Goal: Contribute content: Contribute content

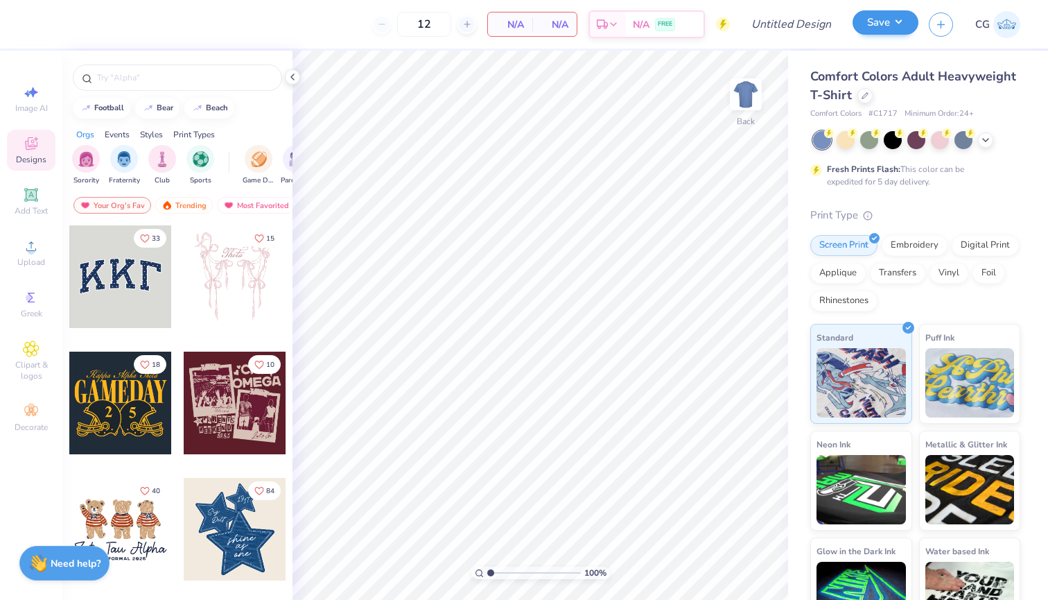
click at [860, 24] on button "Save" at bounding box center [886, 22] width 66 height 24
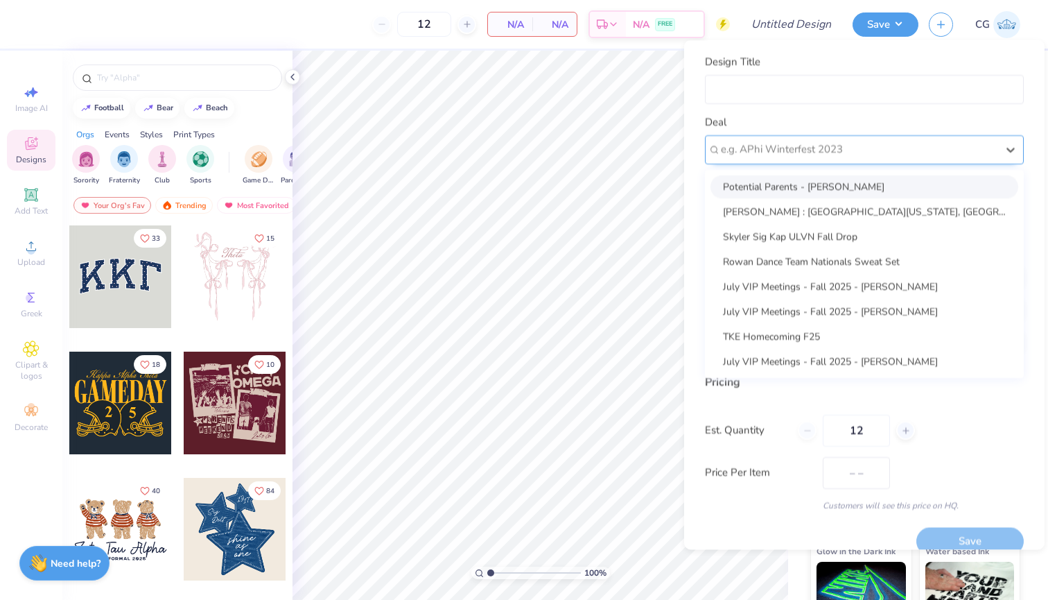
click at [740, 156] on div at bounding box center [859, 149] width 276 height 19
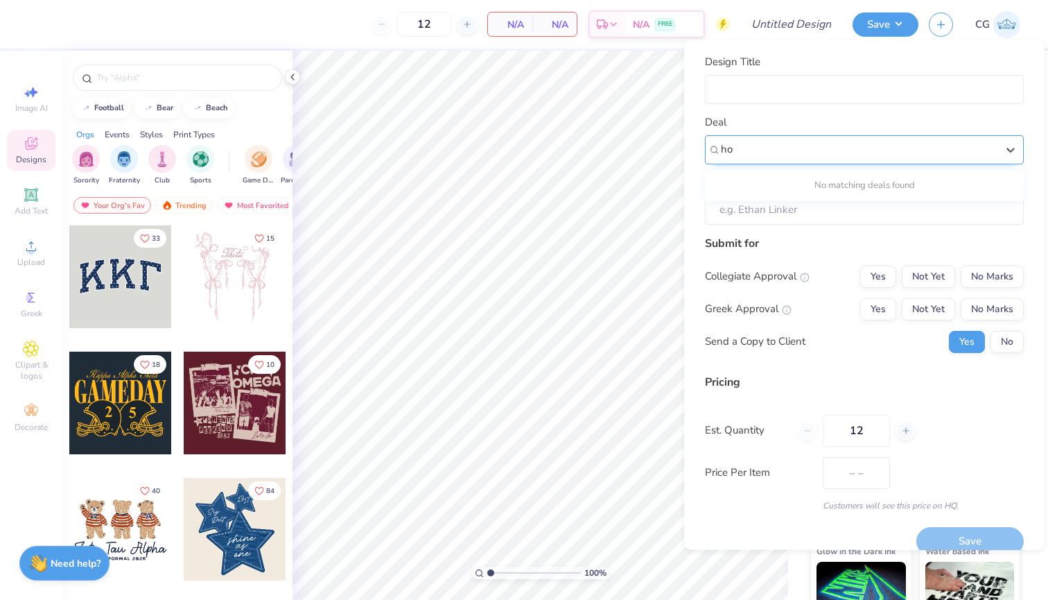
type input "h"
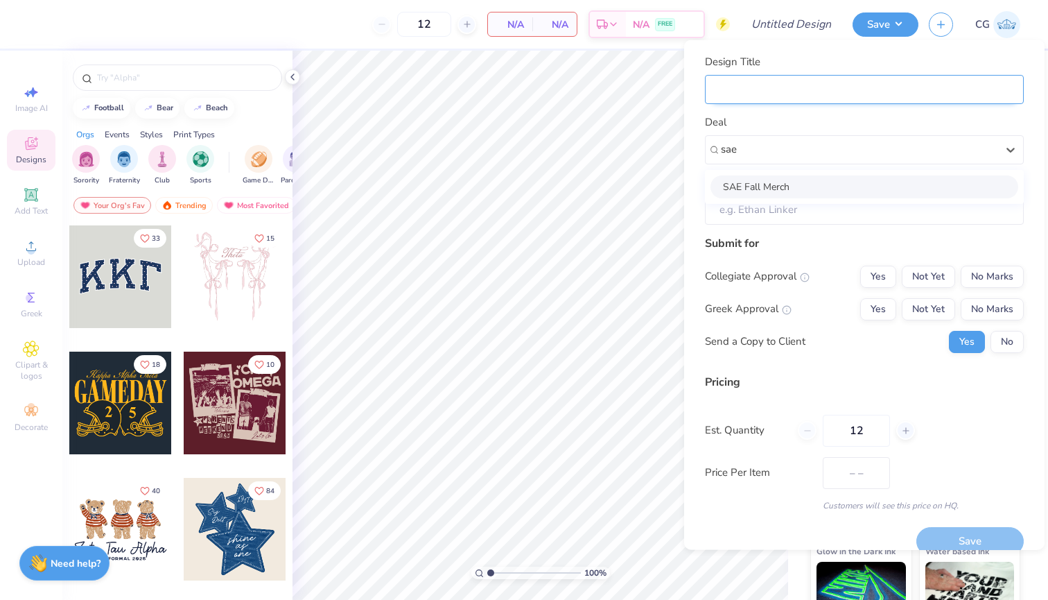
type input "sae"
click at [889, 103] on input "Design Title" at bounding box center [864, 89] width 319 height 30
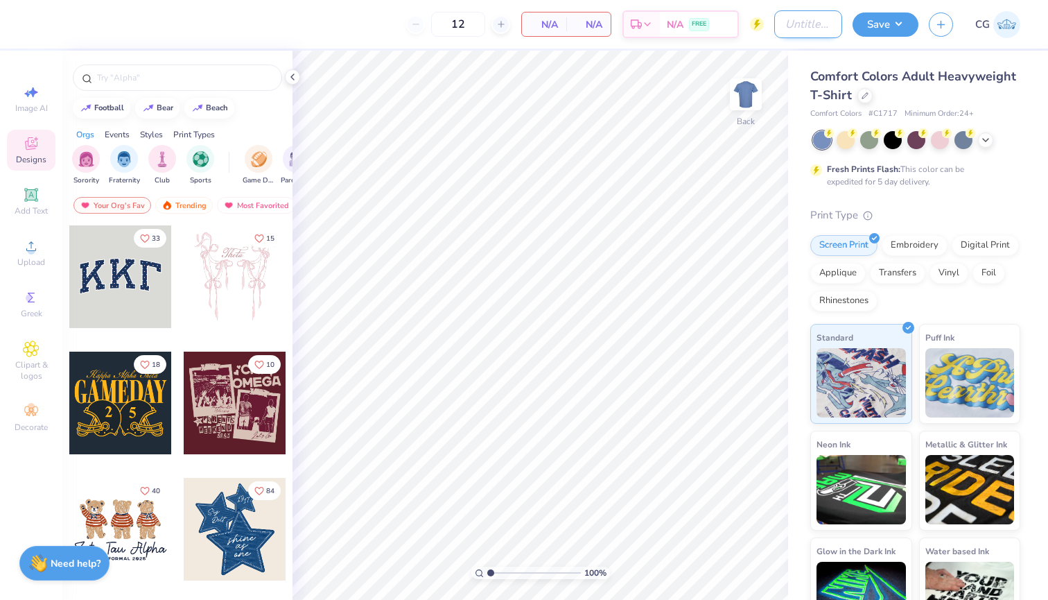
click at [808, 19] on input "Design Title" at bounding box center [808, 24] width 68 height 28
click at [877, 27] on button "Save" at bounding box center [886, 22] width 66 height 24
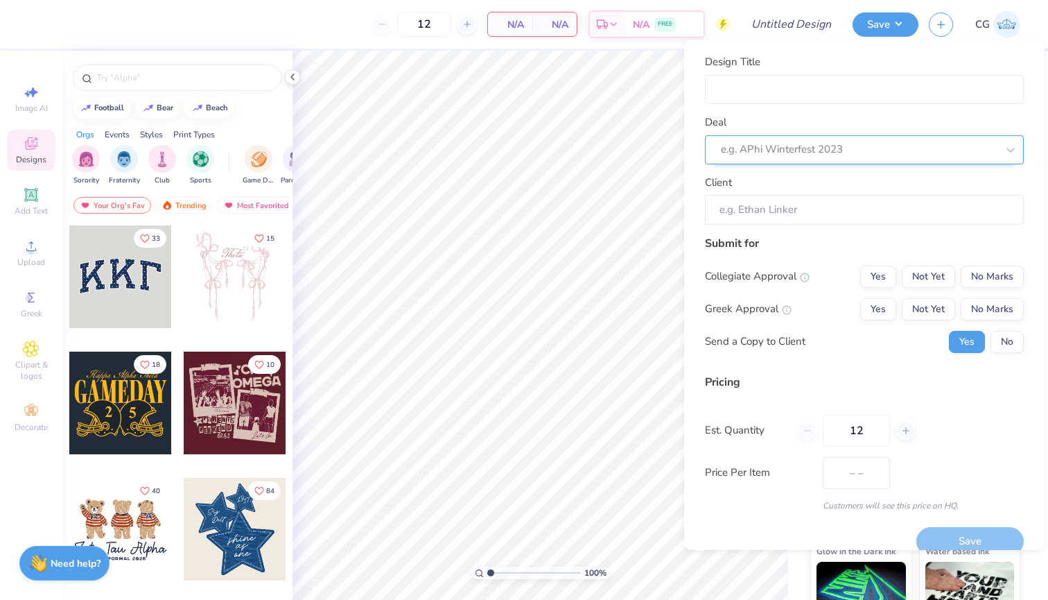
click at [792, 144] on div "e.g. APhi Winterfest 2023" at bounding box center [859, 149] width 276 height 16
click at [800, 191] on div "Sae Homecoming" at bounding box center [865, 186] width 308 height 23
type input "sae"
type input "Josh Gorcica"
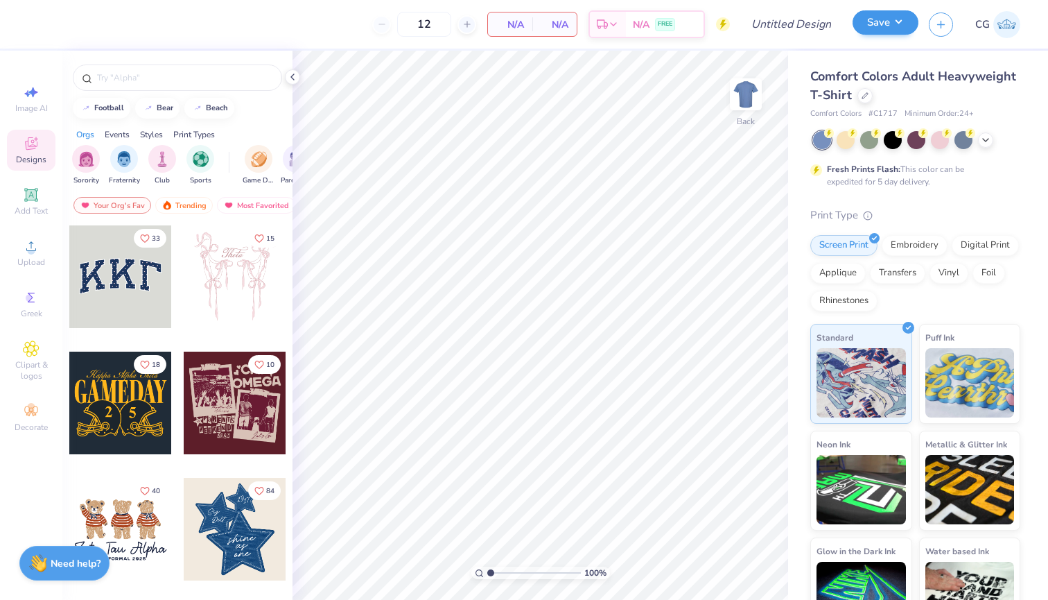
click at [896, 31] on button "Save" at bounding box center [886, 22] width 66 height 24
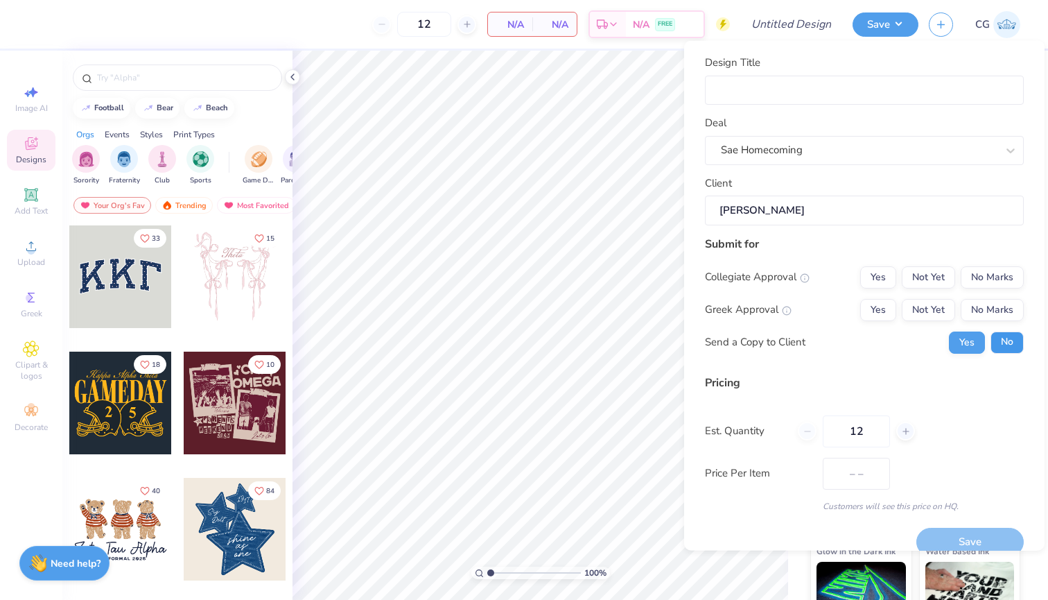
click at [1009, 337] on button "No" at bounding box center [1007, 342] width 33 height 22
click at [1003, 270] on button "No Marks" at bounding box center [992, 277] width 63 height 22
click at [887, 314] on button "Yes" at bounding box center [878, 309] width 36 height 22
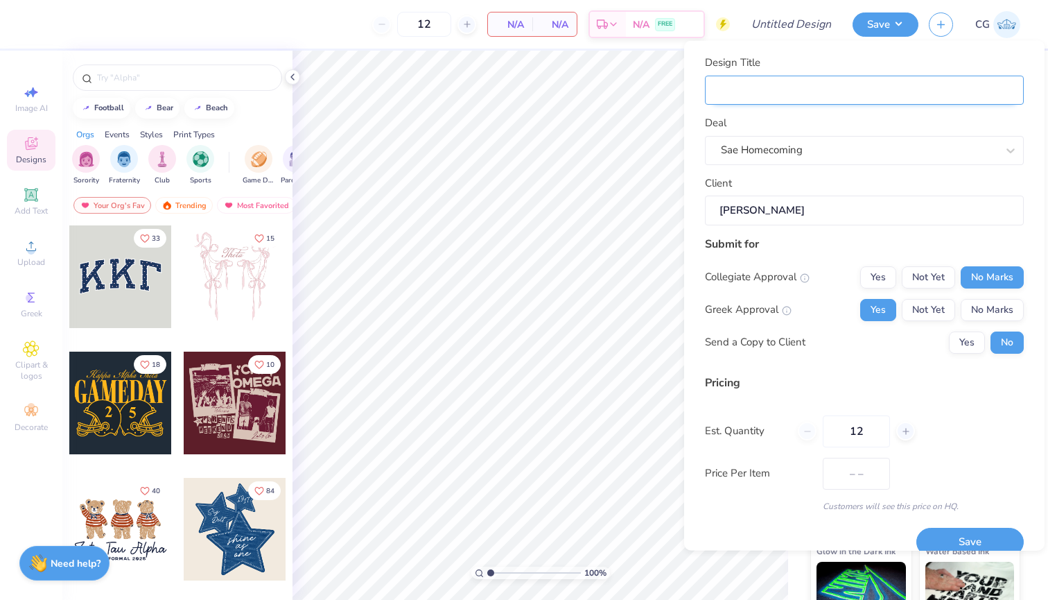
click at [730, 88] on input "Design Title" at bounding box center [864, 90] width 319 height 30
type input "S"
type input "SA"
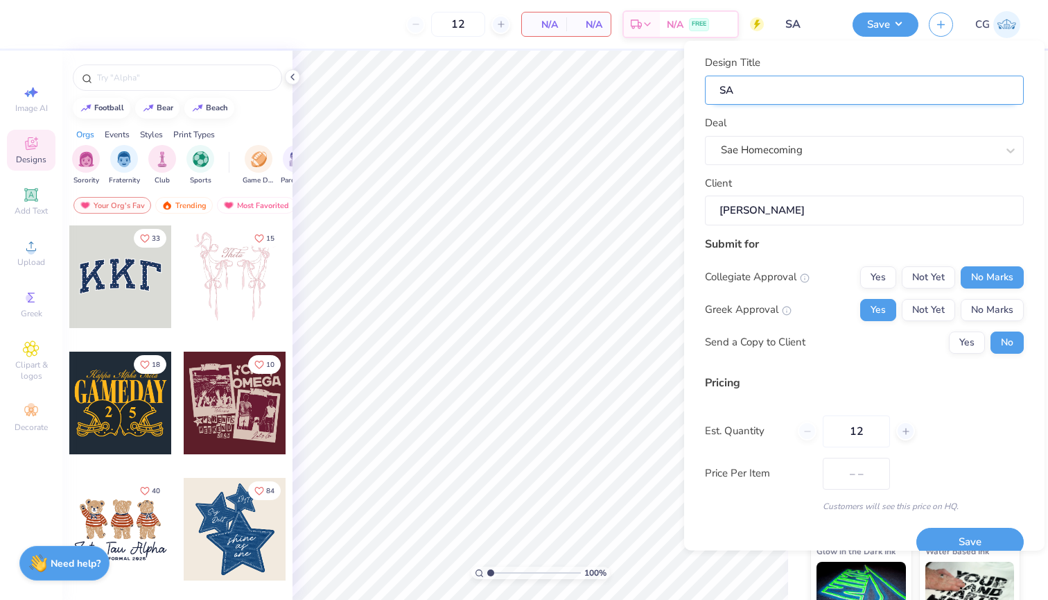
type input "SAE"
type input "SAE h"
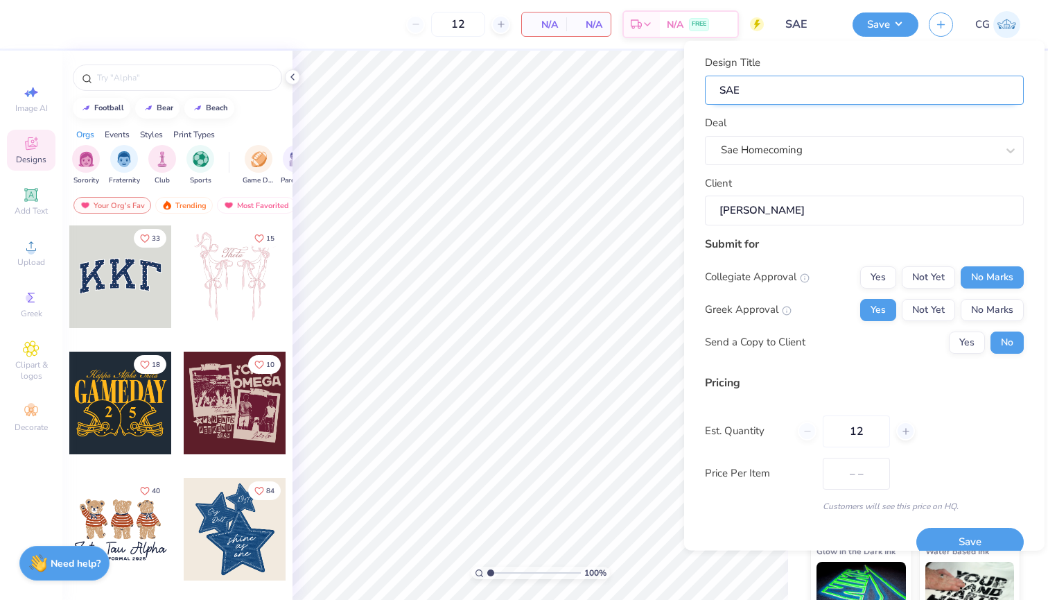
type input "SAE h"
type input "SAE ho"
type input "SAE hoc"
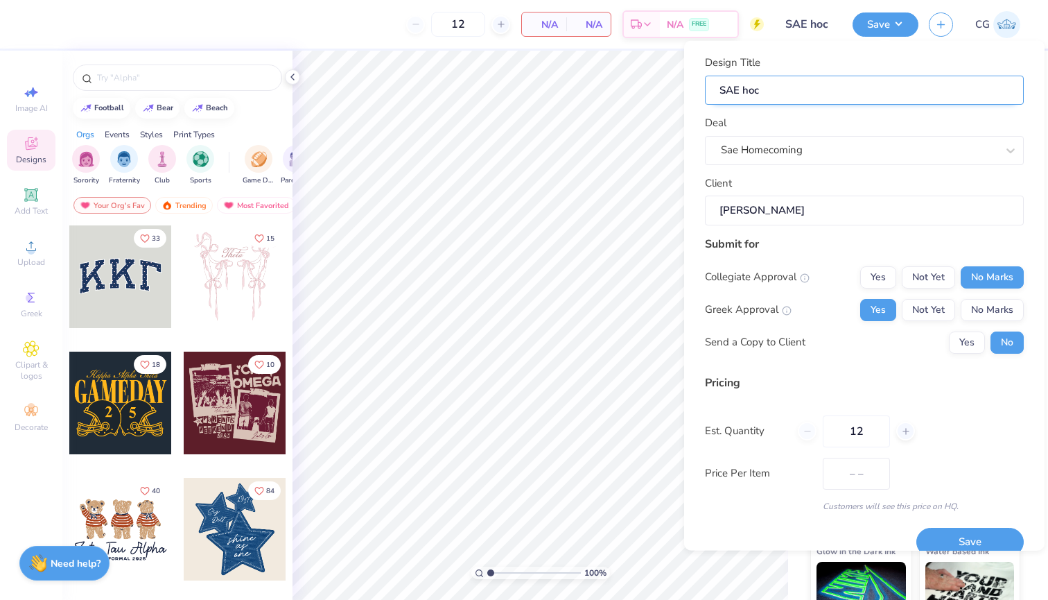
type input "SAE hoco"
type input "SAE hoco e"
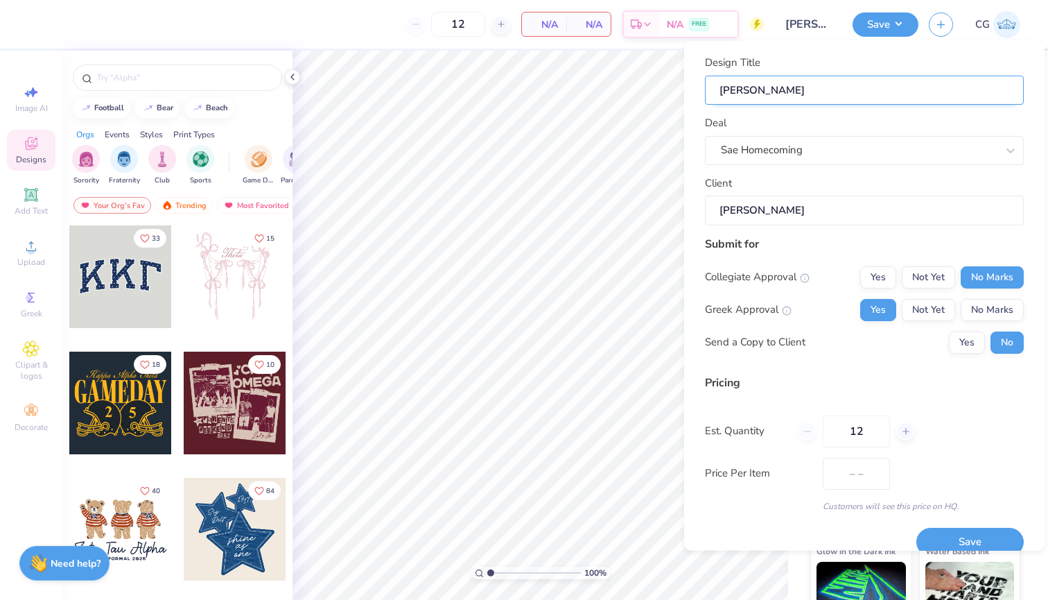
type input "SAE hoco e"
type input "SAE hoco ed"
type input "SAE hoco e"
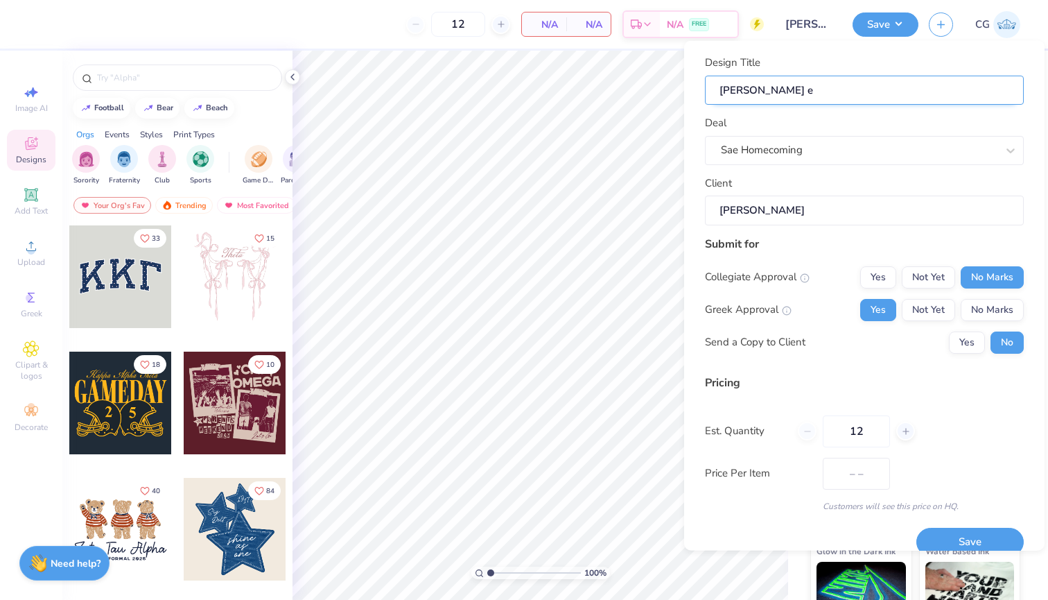
type input "SAE hoco"
type input "SAE hoco d"
type input "SAE hoco de"
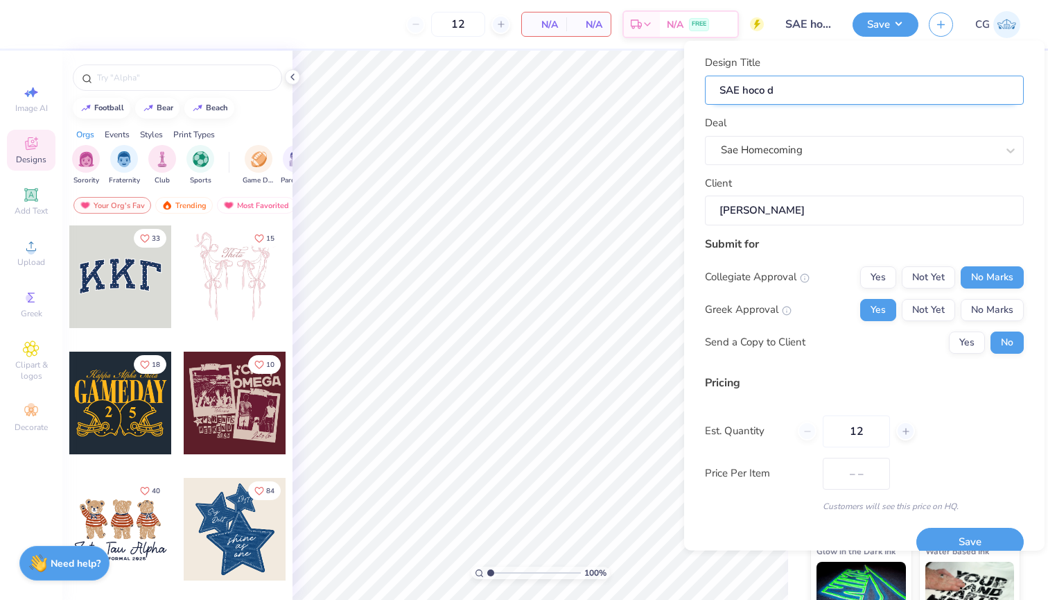
type input "SAE hoco de"
type input "SAE hoco des"
type input "SAE hoco desi"
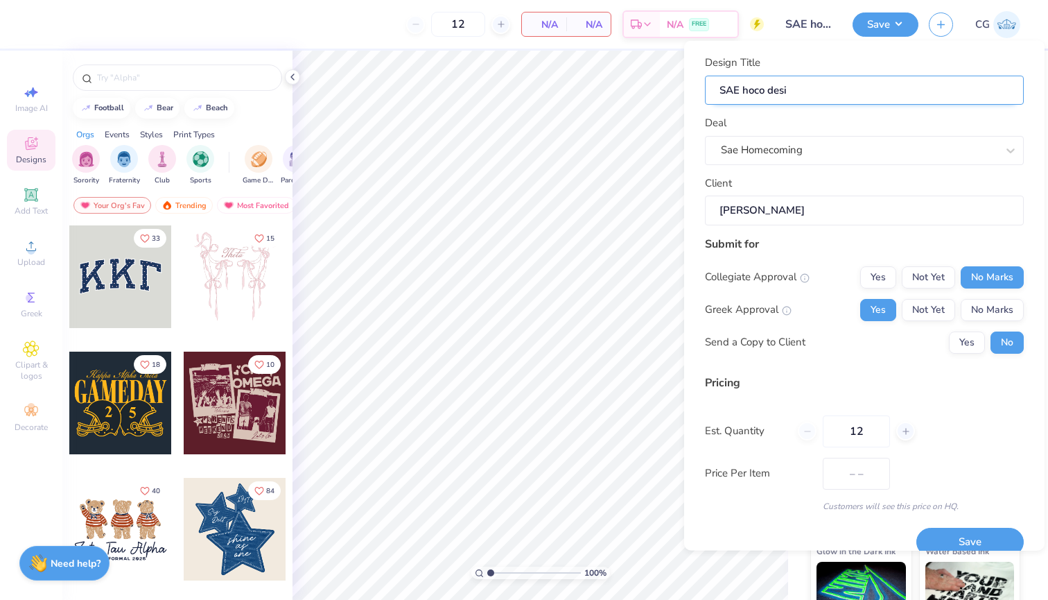
type input "SAE hoco desig"
type input "SAE hoco design\"
type input "SAE hoco design"
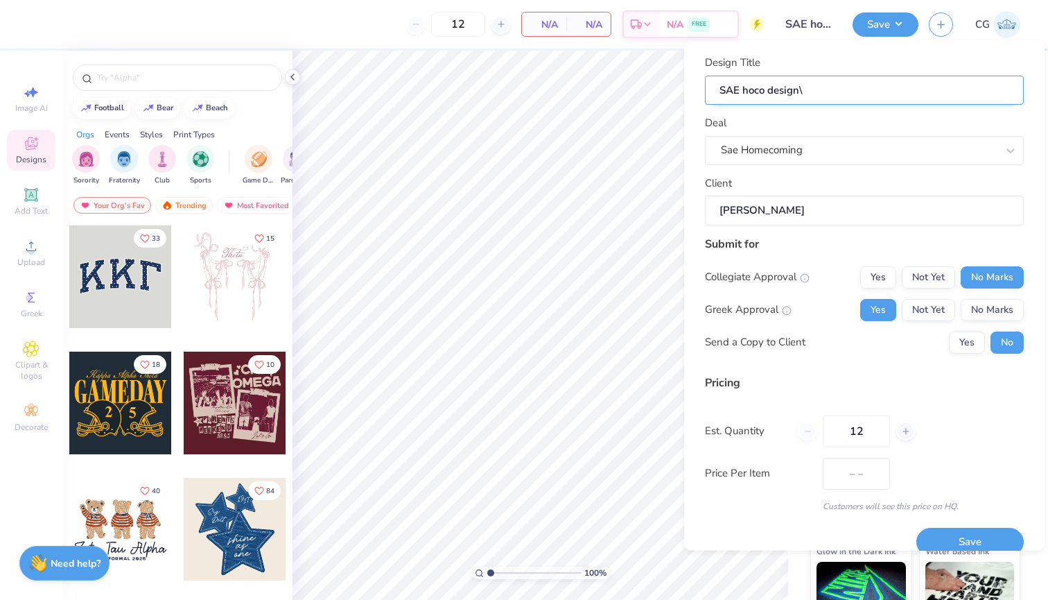
type input "SAE hoco design"
type input "SAE hoco desig"
type input "SAE hoco desi"
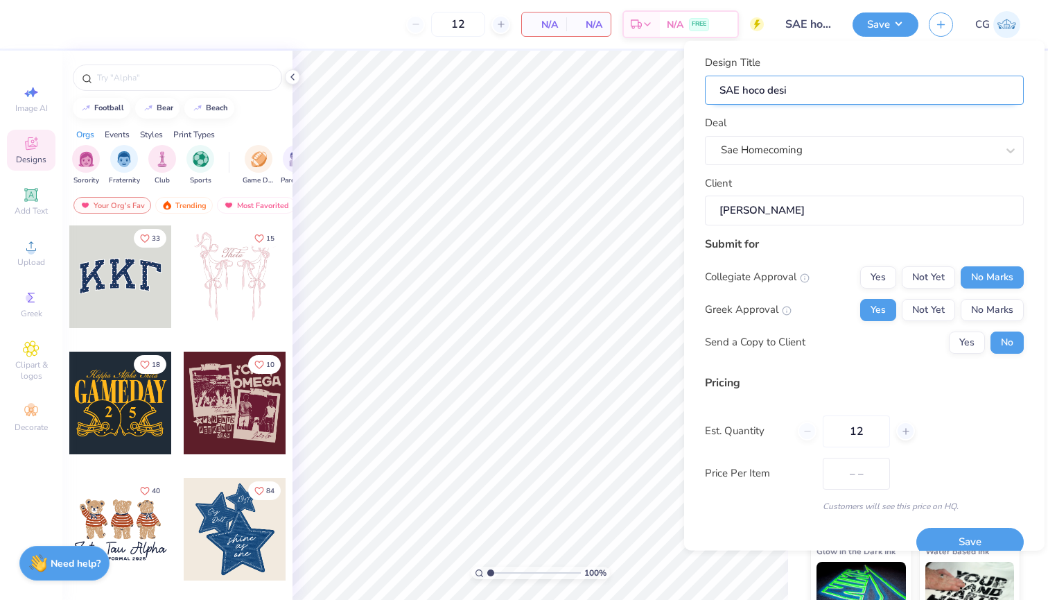
type input "SAE hoco des"
type input "SAE hoco de"
type input "SAE hoco d"
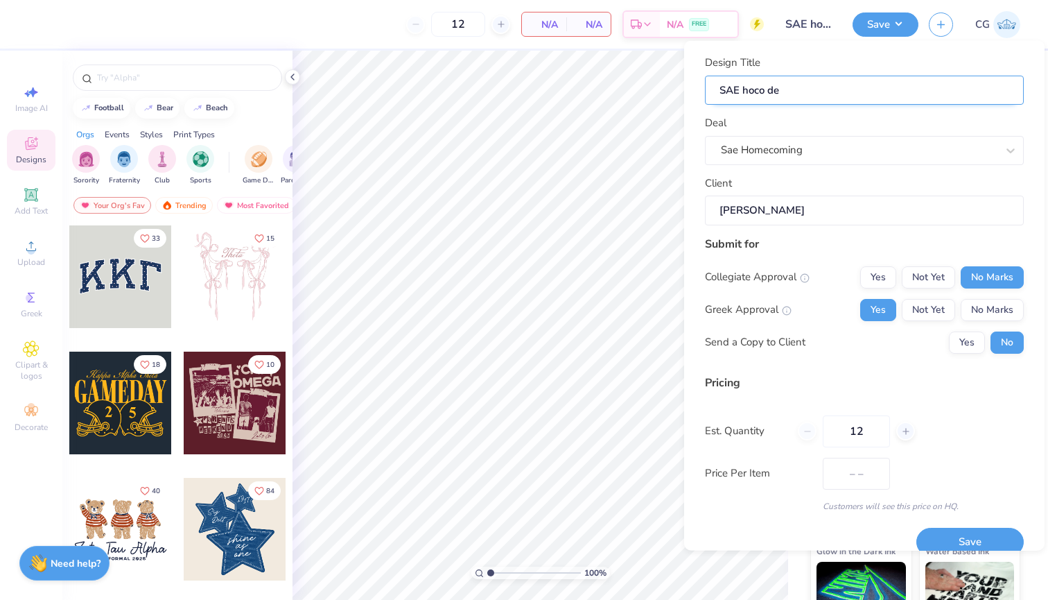
type input "SAE hoco d"
type input "SAE hoco dr"
type input "SAE hoco dra"
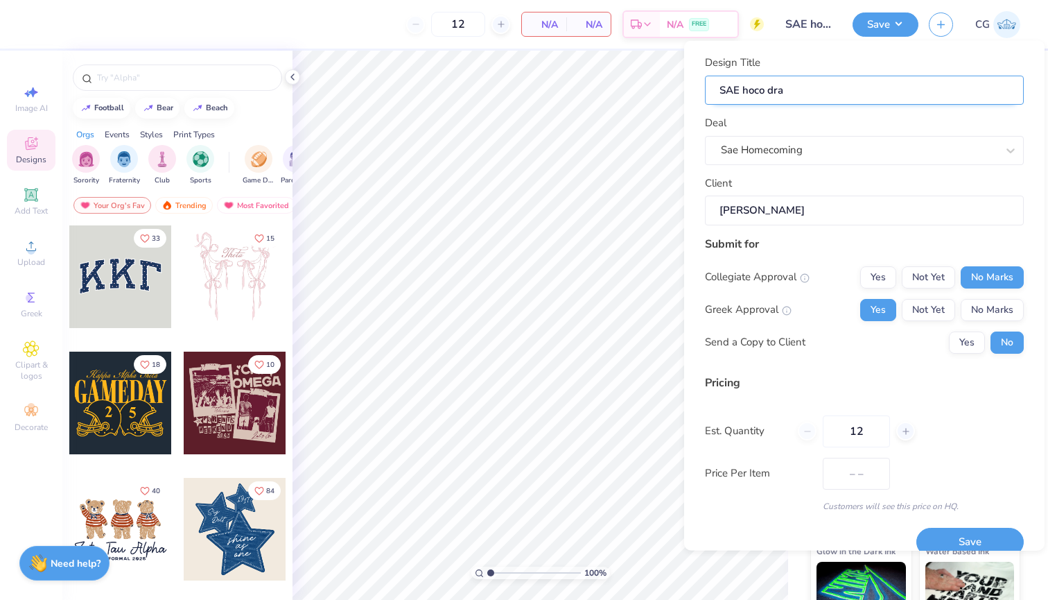
type input "SAE hoco draf"
type input "SAE hoco draft"
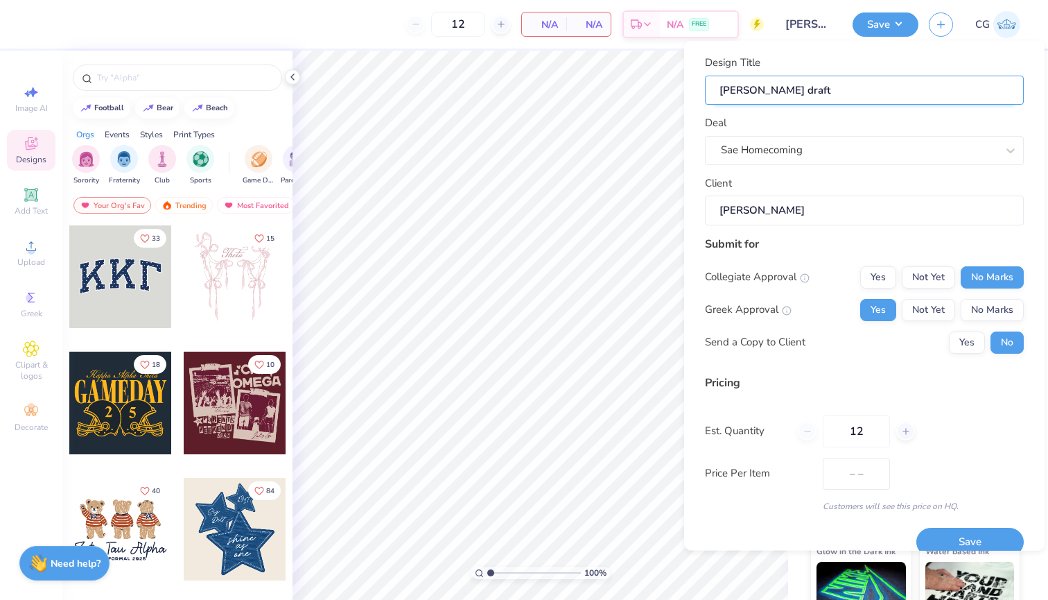
type input "SAE hoco draft"
type input "SAE hoco draft 1"
click at [870, 24] on button "Save" at bounding box center [886, 22] width 66 height 24
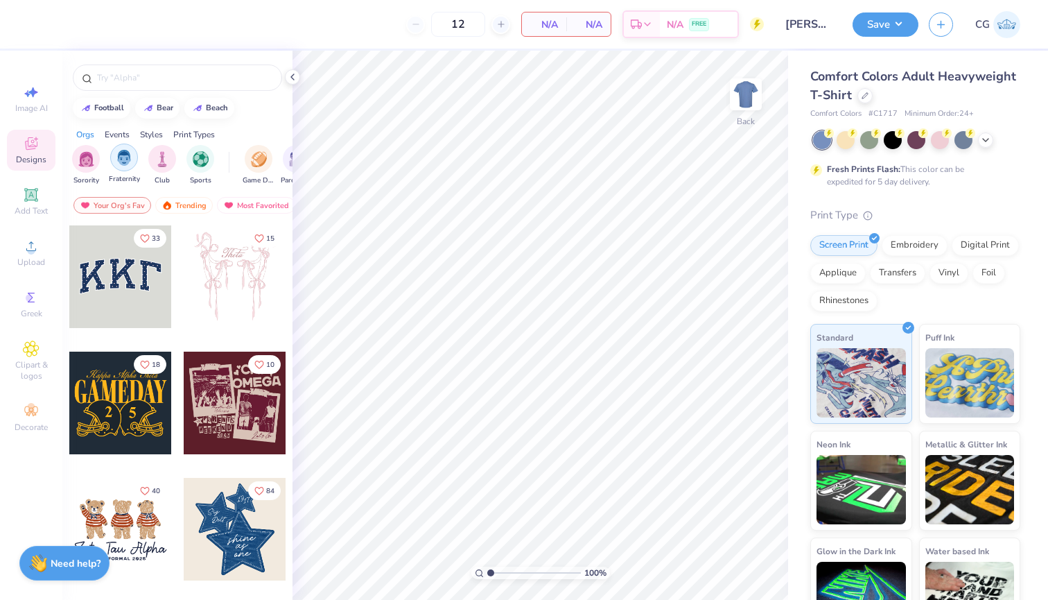
click at [128, 156] on img "filter for Fraternity" at bounding box center [123, 158] width 15 height 16
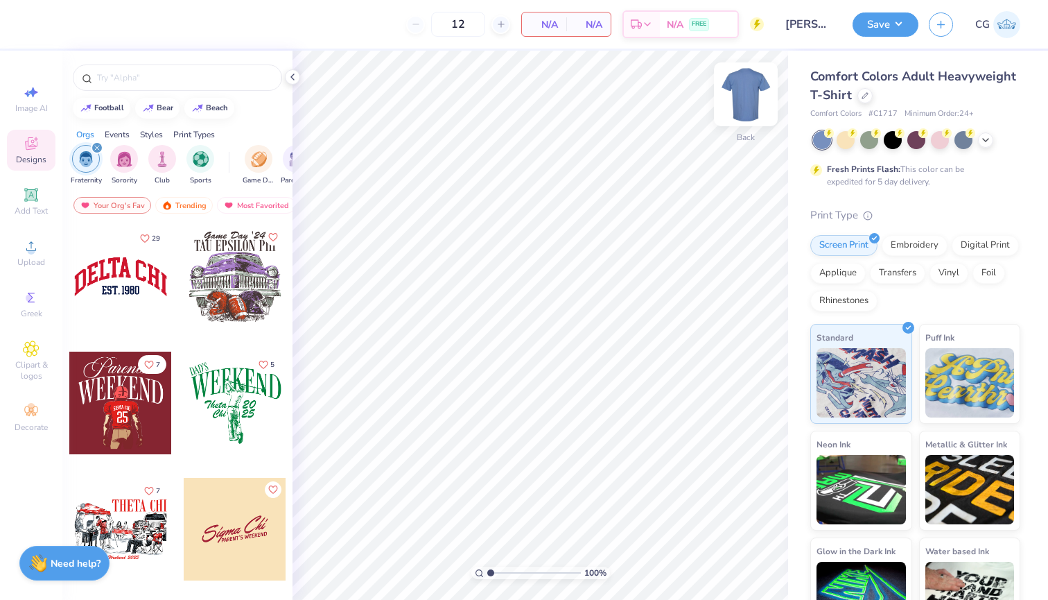
click at [740, 87] on img at bounding box center [745, 94] width 55 height 55
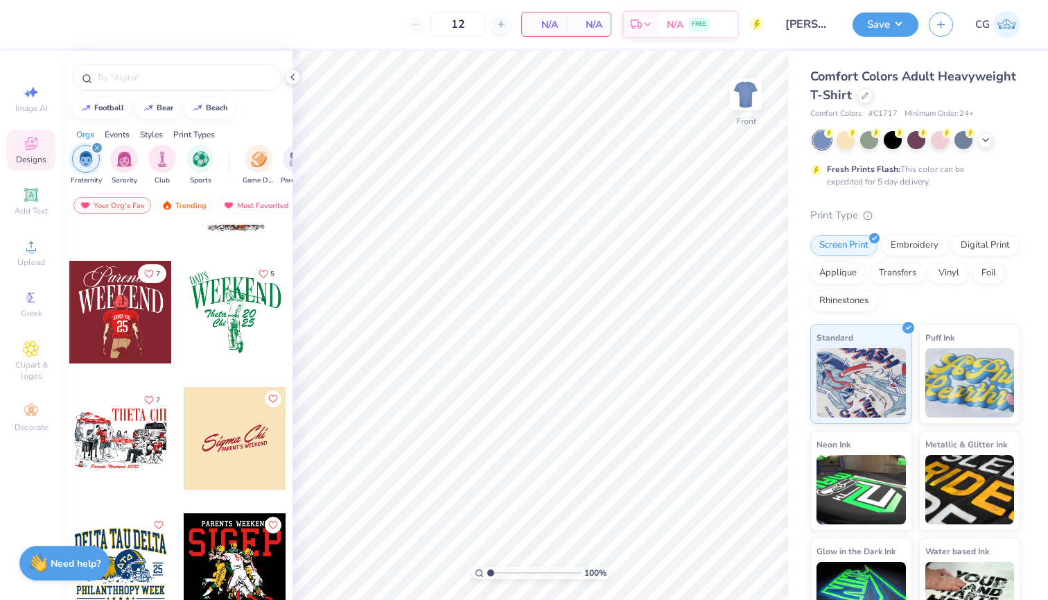
scroll to position [120, 0]
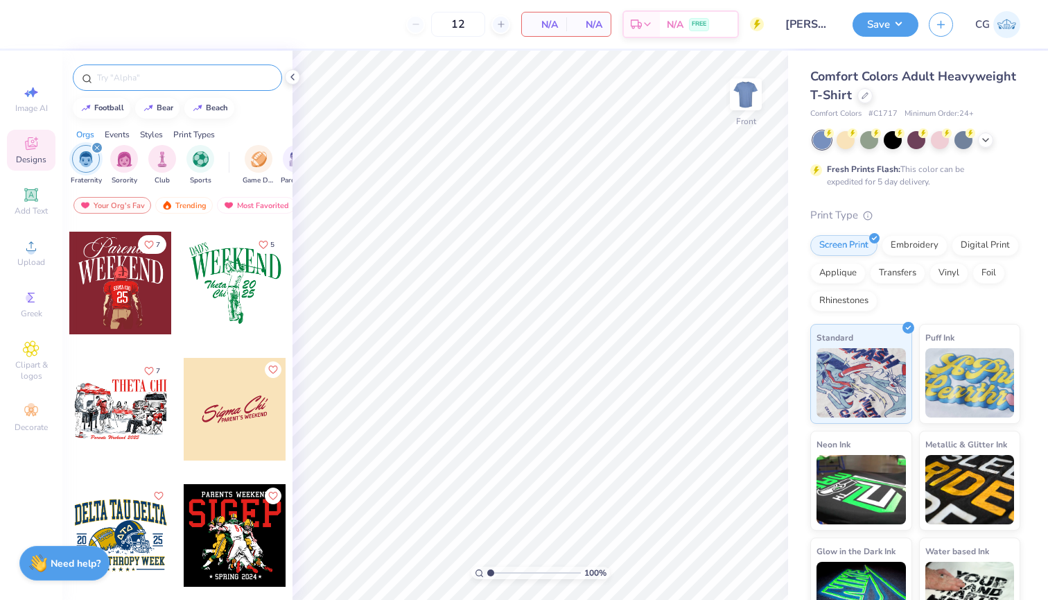
click at [144, 85] on div at bounding box center [177, 77] width 209 height 26
click at [139, 78] on input "text" at bounding box center [184, 78] width 177 height 14
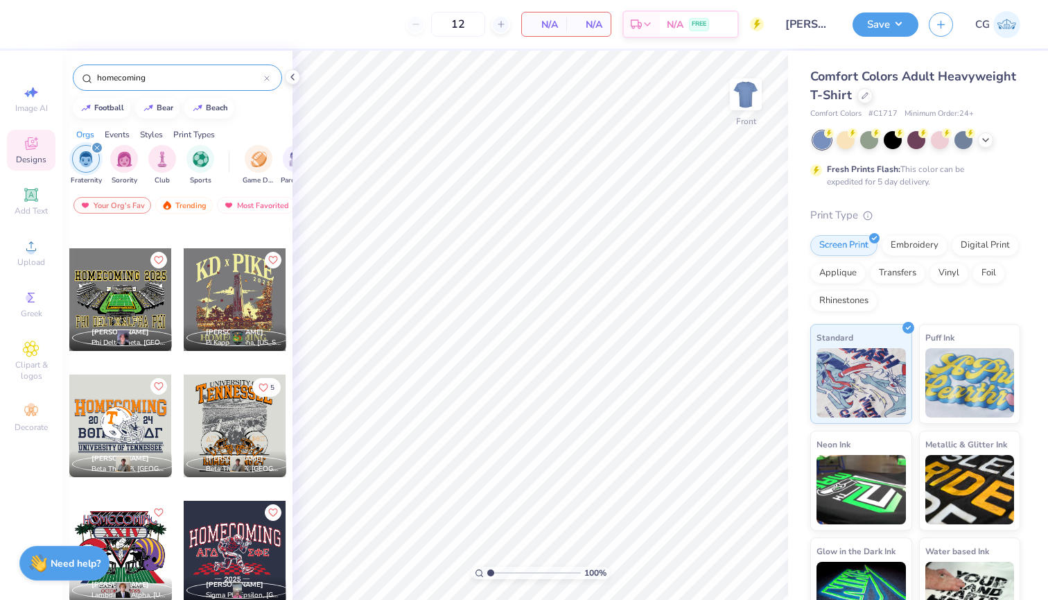
scroll to position [1193, 0]
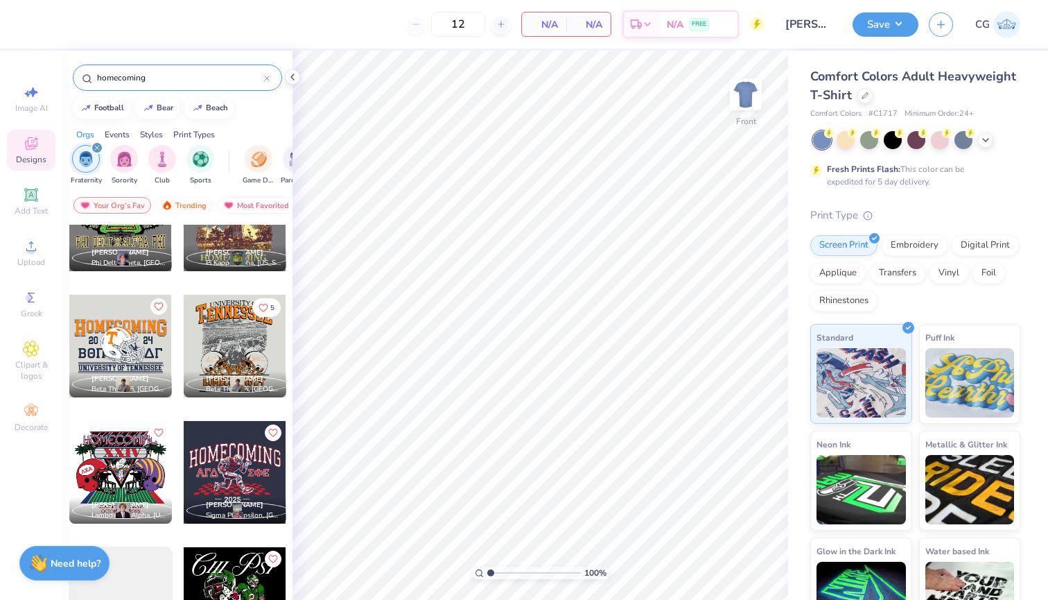
click at [123, 77] on input "homecoming" at bounding box center [180, 78] width 168 height 14
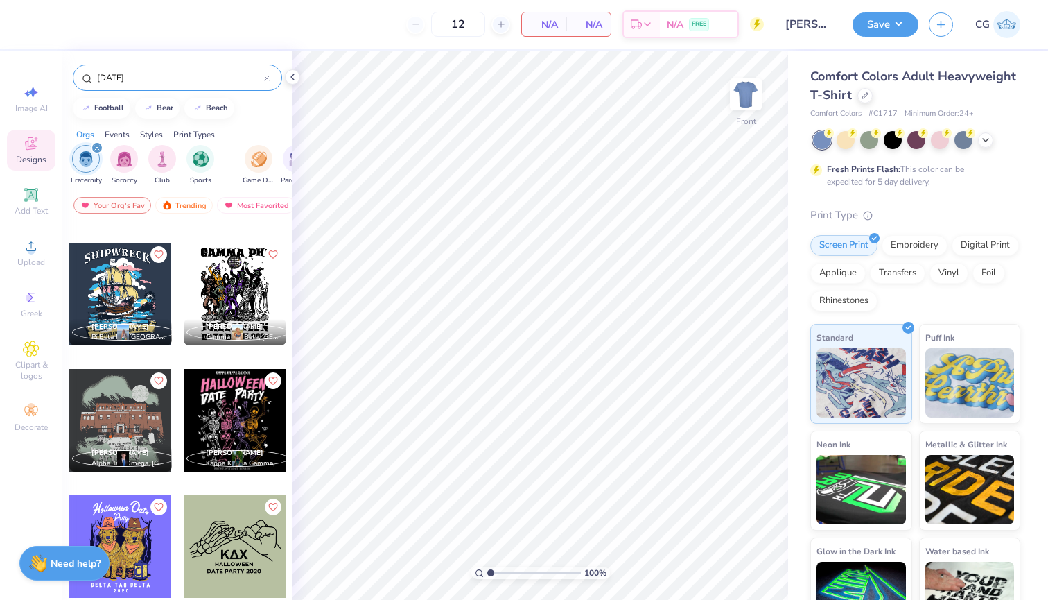
scroll to position [871, 0]
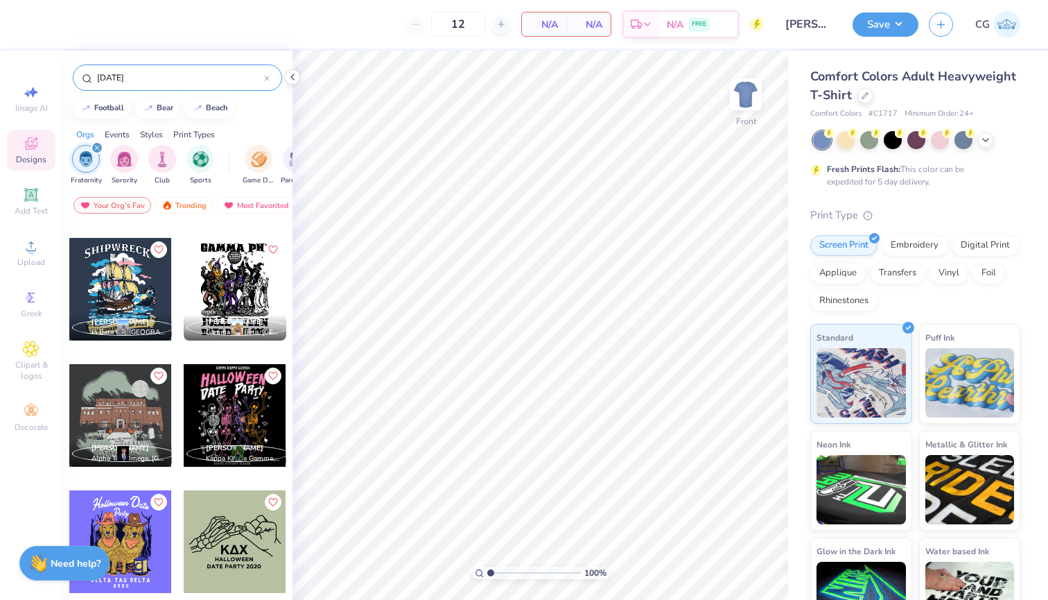
click at [119, 78] on input "halloween" at bounding box center [180, 78] width 168 height 14
type input "fall"
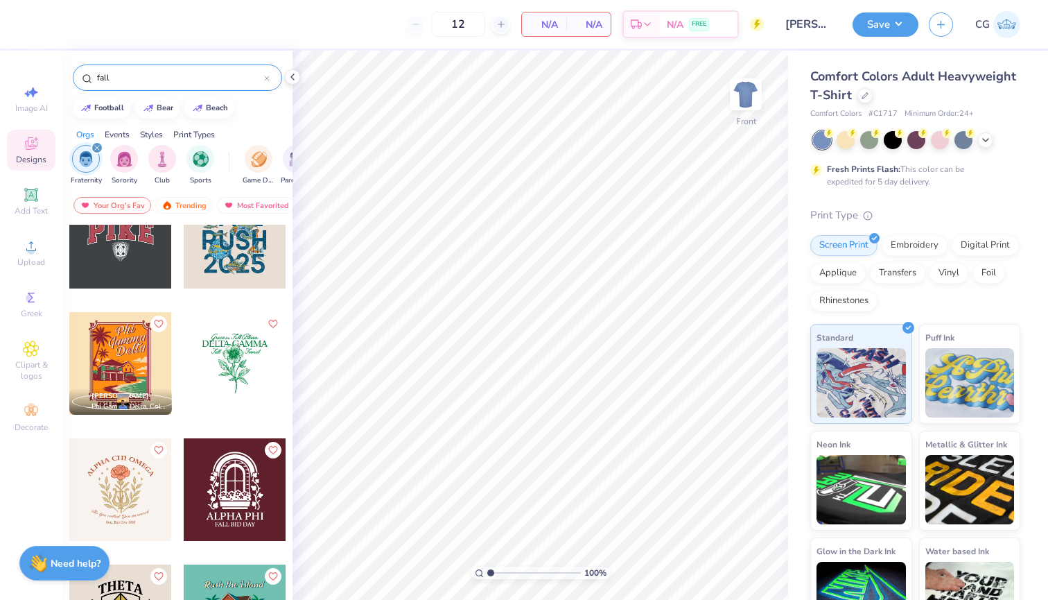
scroll to position [3081, 0]
